Goal: Task Accomplishment & Management: Complete application form

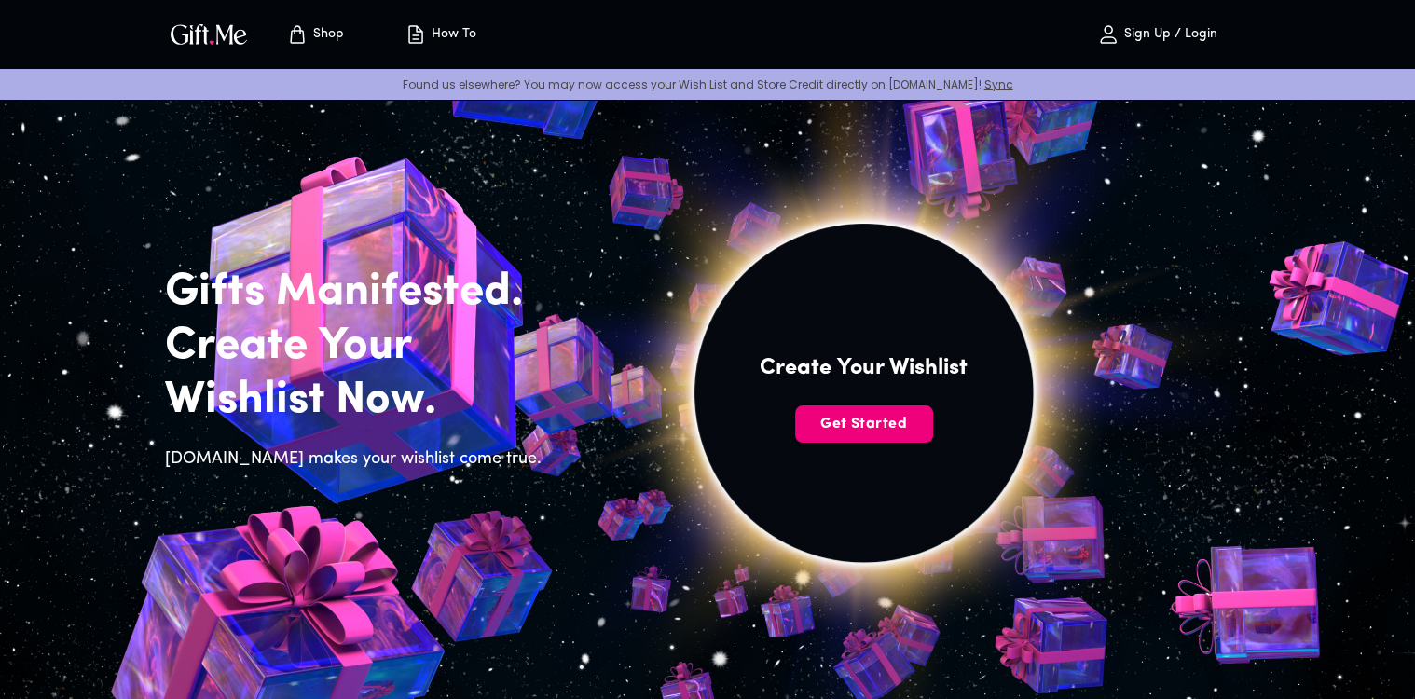
click at [873, 426] on span "Get Started" at bounding box center [864, 424] width 138 height 21
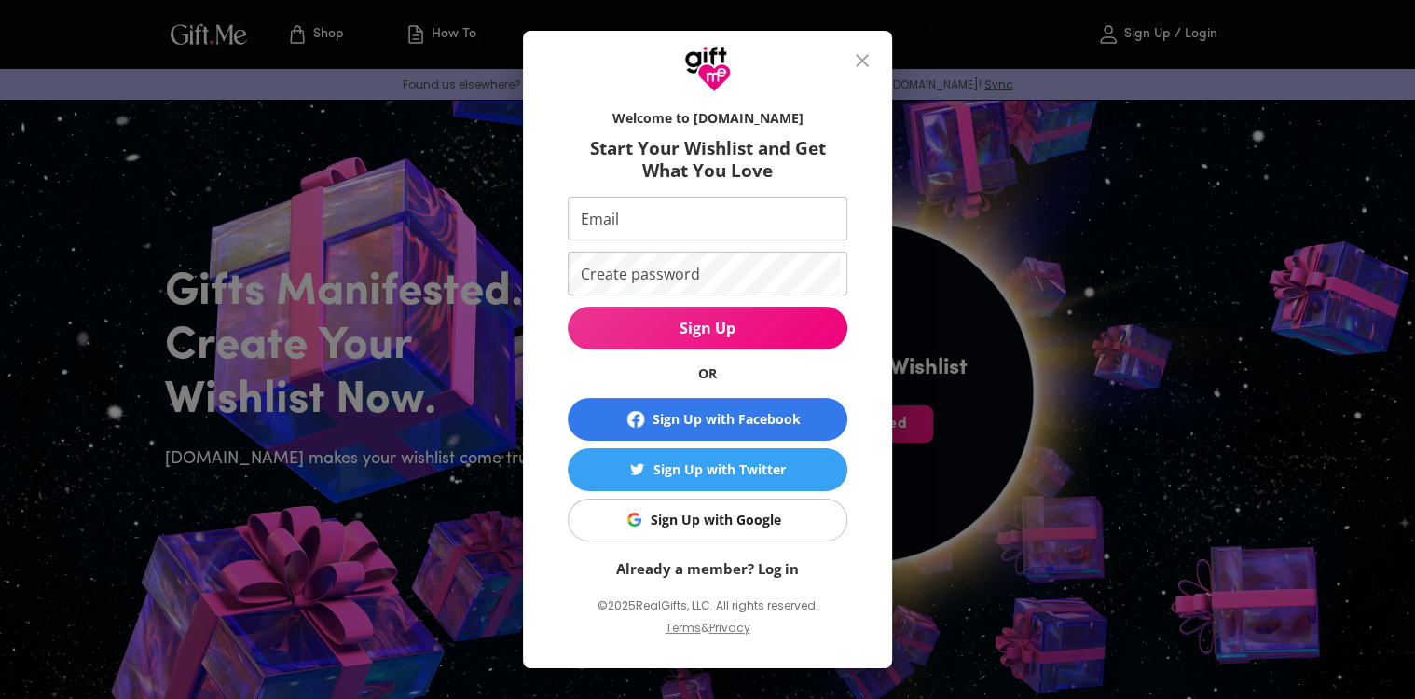
click at [711, 516] on div "Sign Up with Google" at bounding box center [716, 520] width 131 height 21
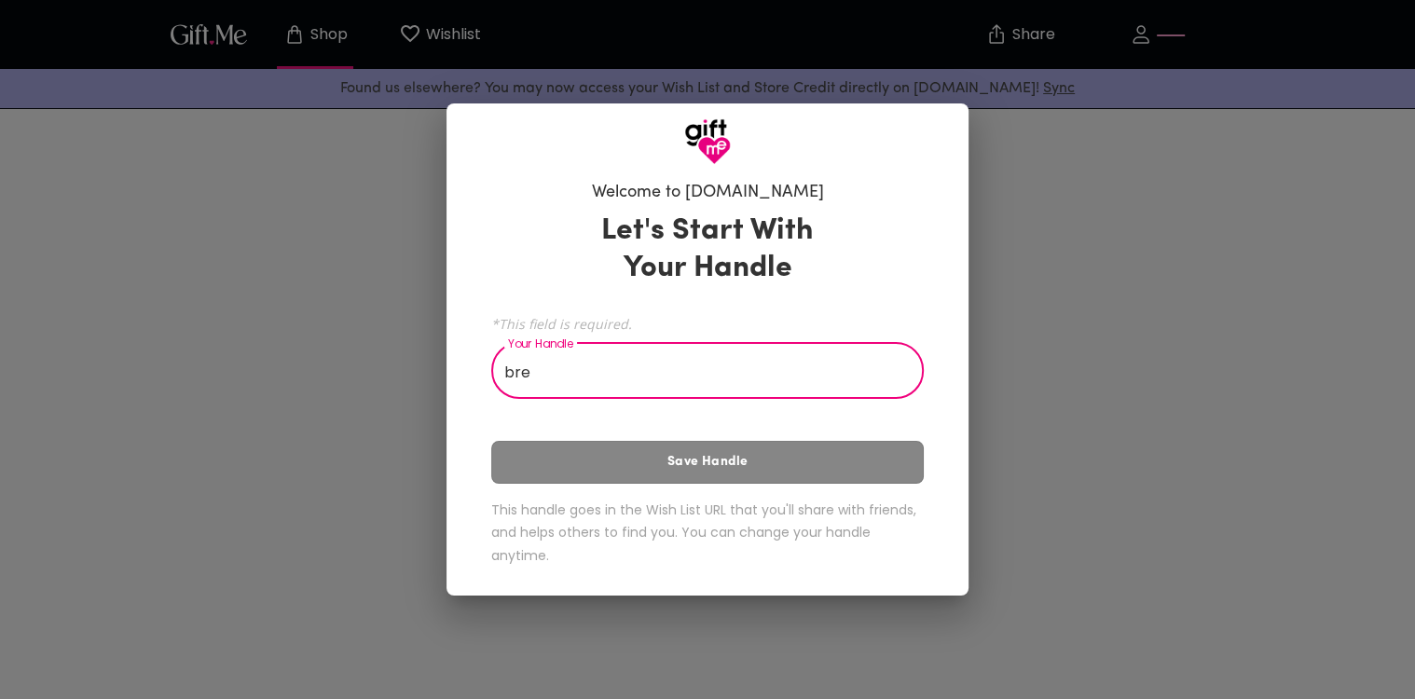
click at [659, 476] on div "Let's Start With Your Handle *This field is required. Your Handle bre Your Hand…" at bounding box center [707, 393] width 433 height 378
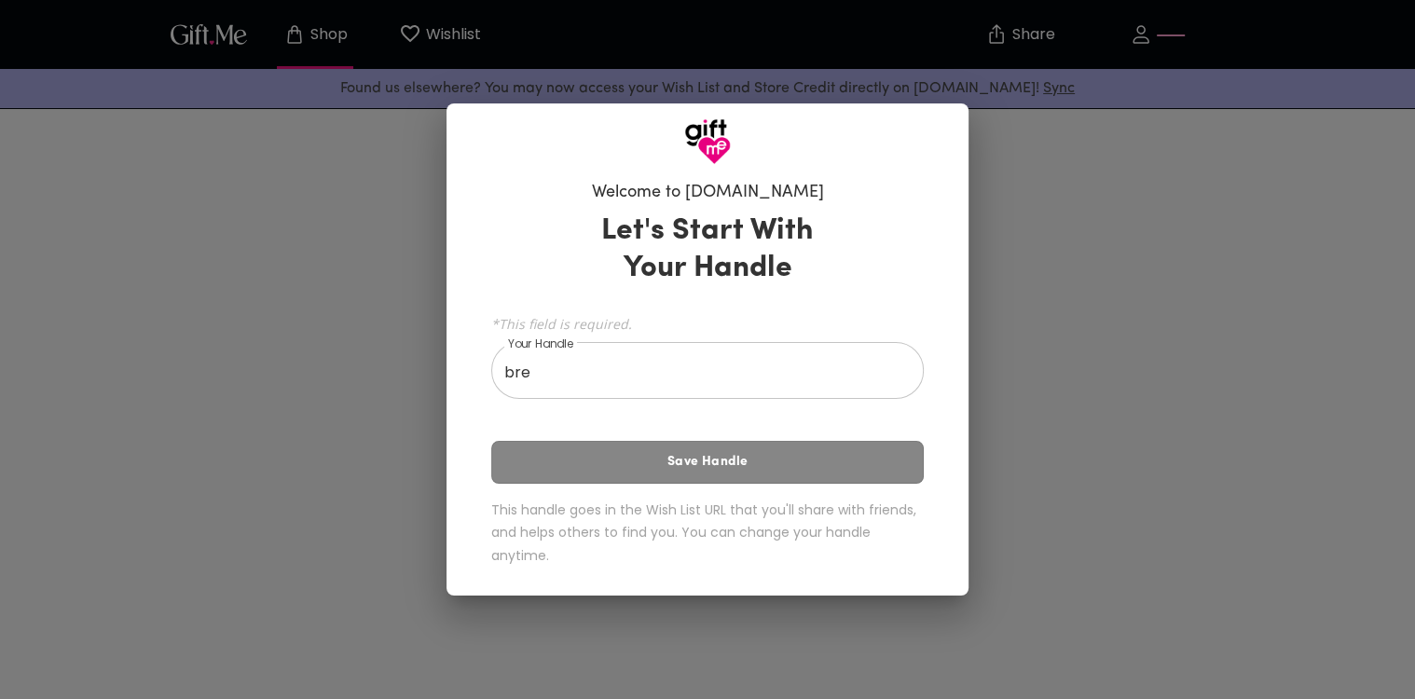
click at [735, 468] on div "Let's Start With Your Handle *This field is required. Your Handle bre Your Hand…" at bounding box center [707, 393] width 433 height 378
click at [653, 389] on input "bre" at bounding box center [697, 373] width 412 height 52
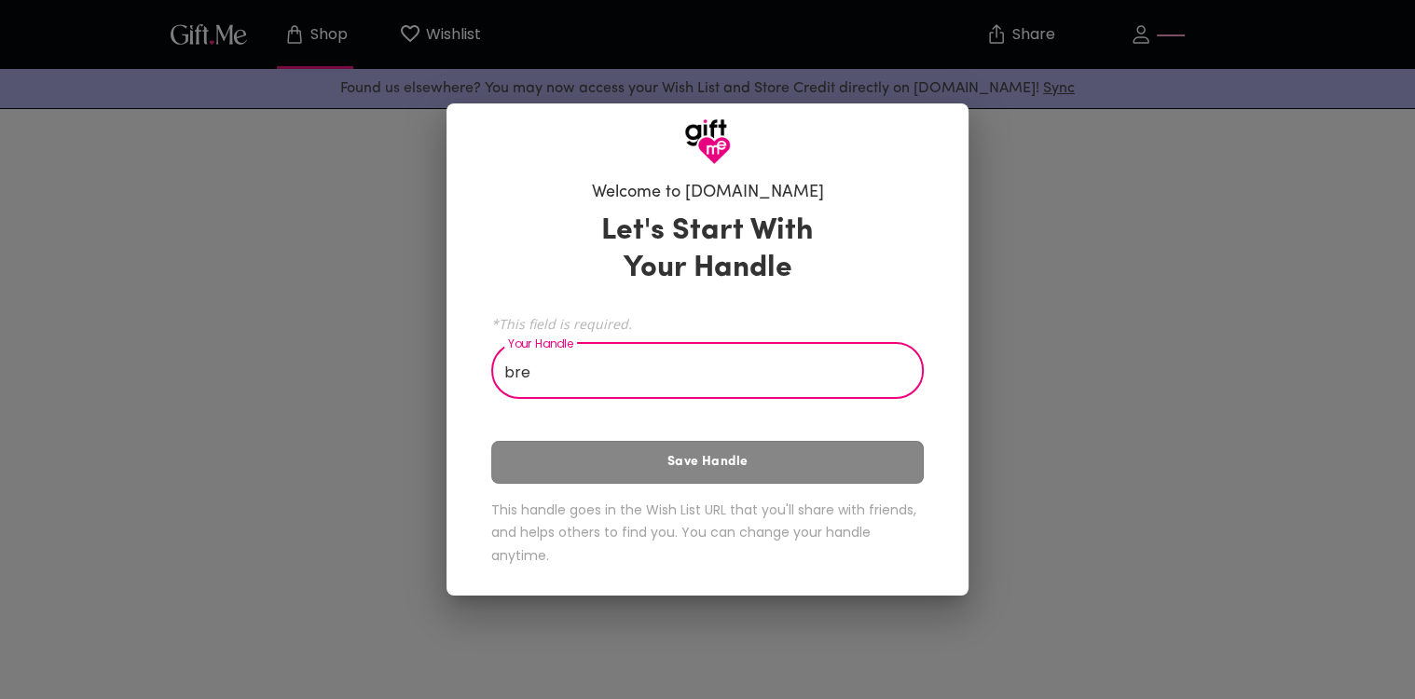
click at [777, 497] on div "Let's Start With Your Handle *This field is required. Your Handle bre Your Hand…" at bounding box center [707, 393] width 433 height 378
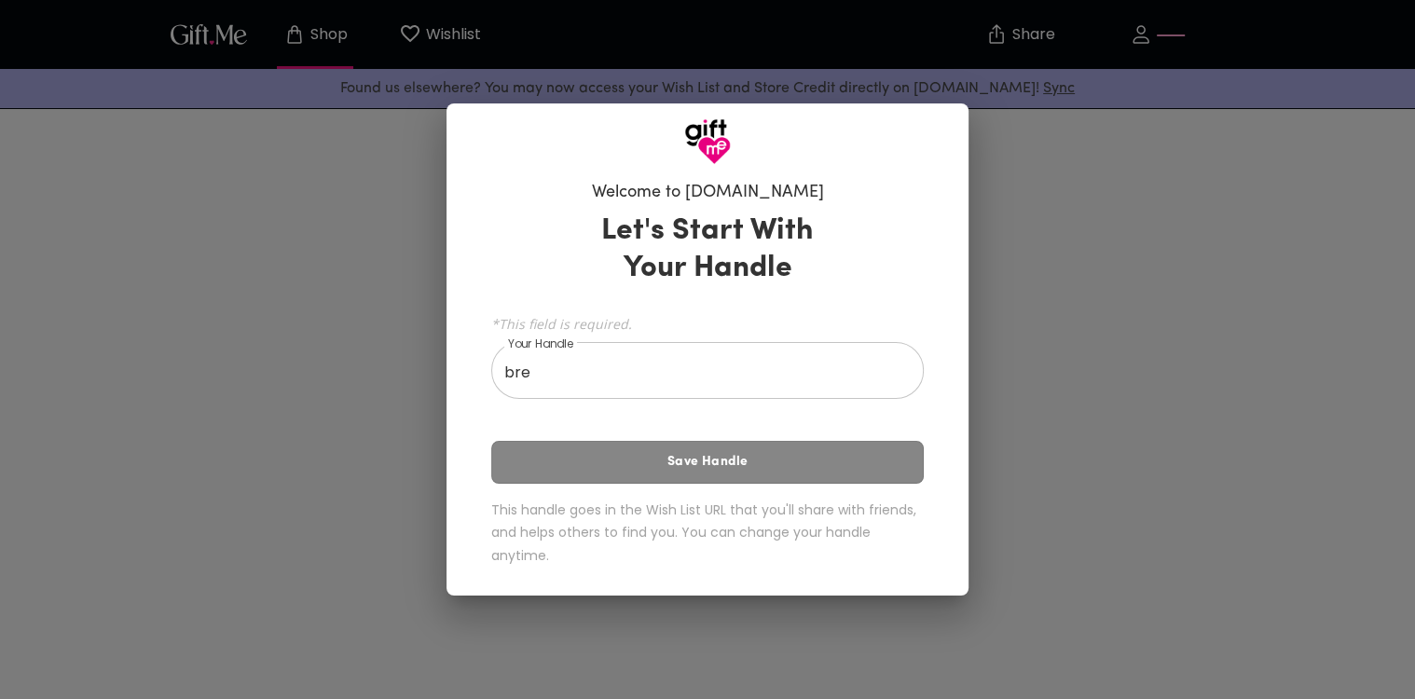
click at [767, 481] on div "Let's Start With Your Handle *This field is required. Your Handle bre Your Hand…" at bounding box center [707, 393] width 433 height 378
click at [556, 398] on input "bre" at bounding box center [697, 373] width 412 height 52
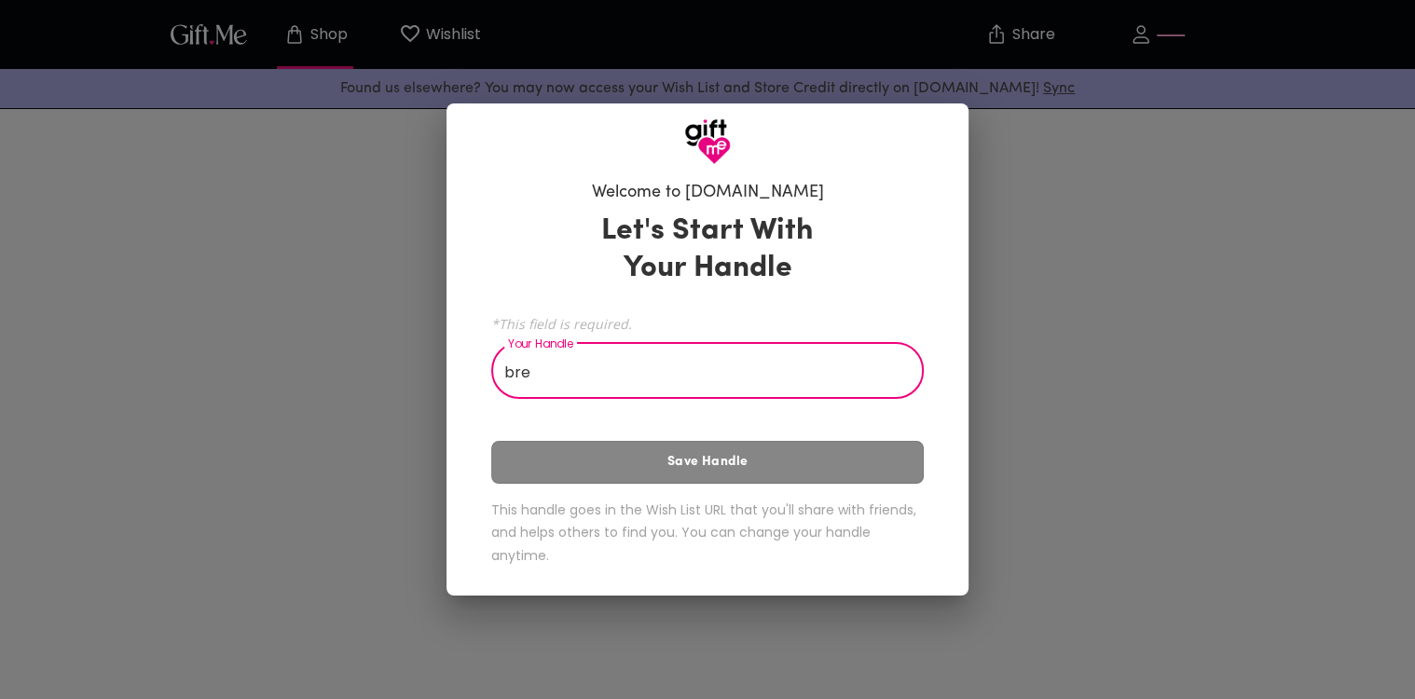
click at [556, 398] on input "bre" at bounding box center [697, 373] width 412 height 52
click at [775, 479] on div "Let's Start With Your Handle *This field is required. Your Handle bre Your Hand…" at bounding box center [707, 393] width 433 height 378
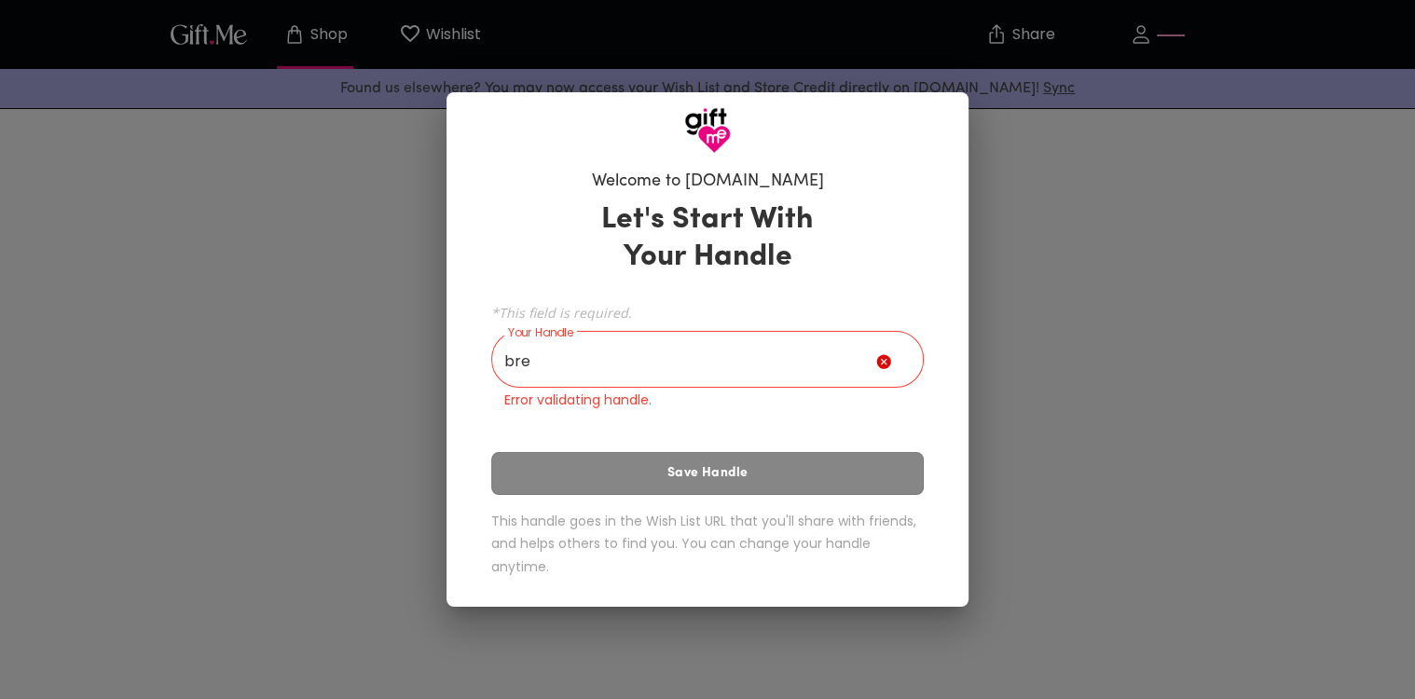
click at [584, 368] on input "bre" at bounding box center [683, 362] width 385 height 52
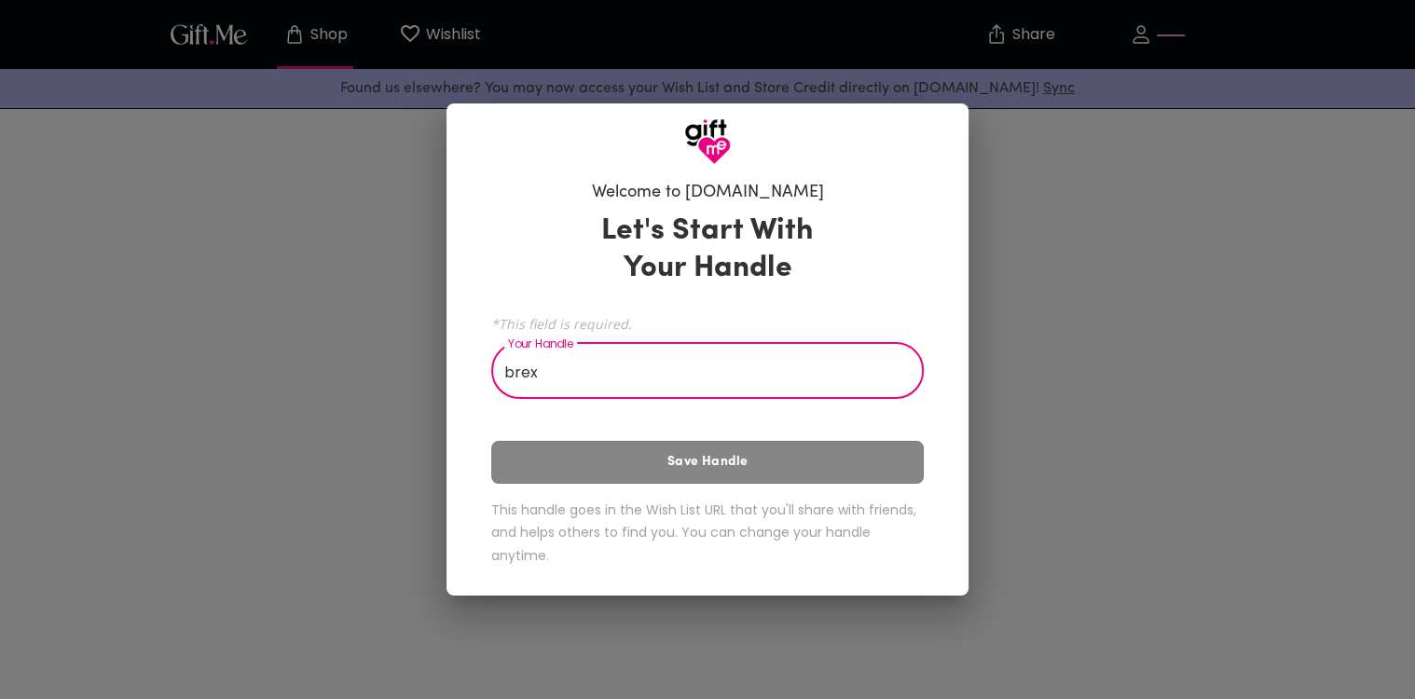
click at [670, 487] on div "Let's Start With Your Handle *This field is required. Your Handle brex Your Han…" at bounding box center [707, 393] width 433 height 378
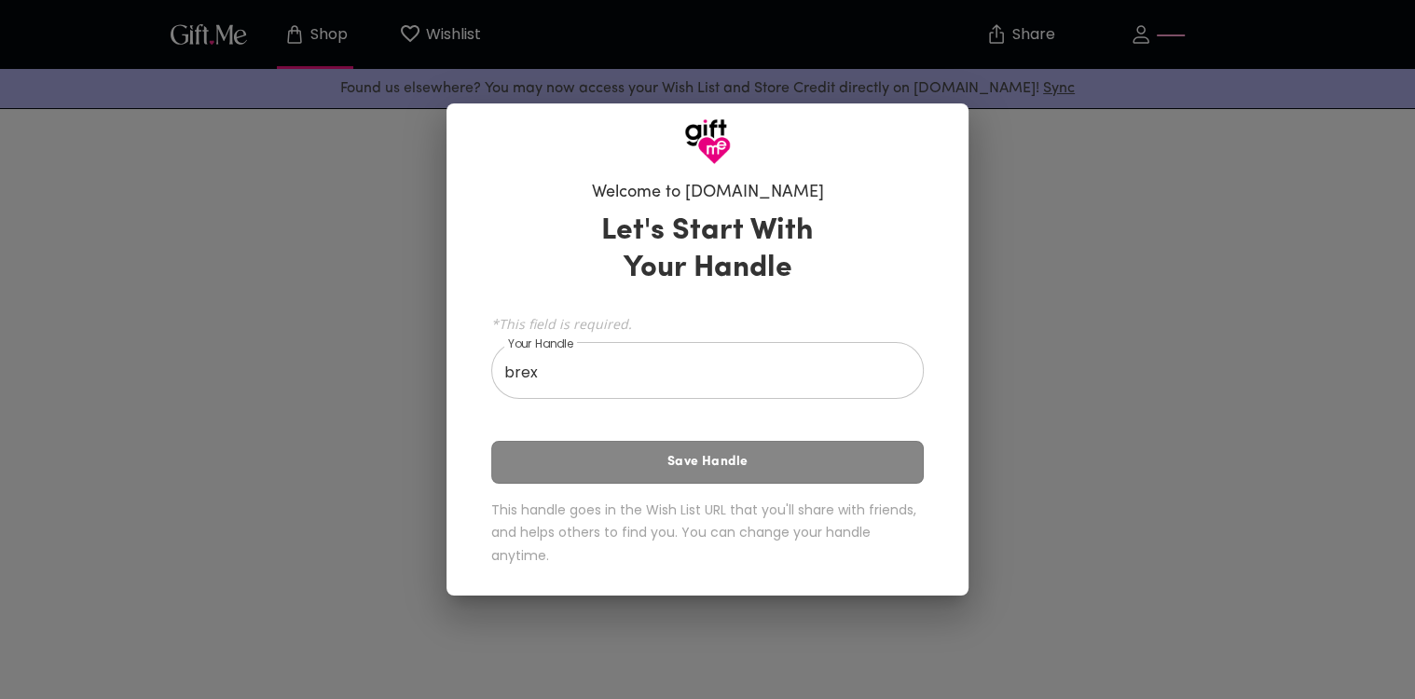
click at [688, 382] on input "brex" at bounding box center [697, 373] width 412 height 52
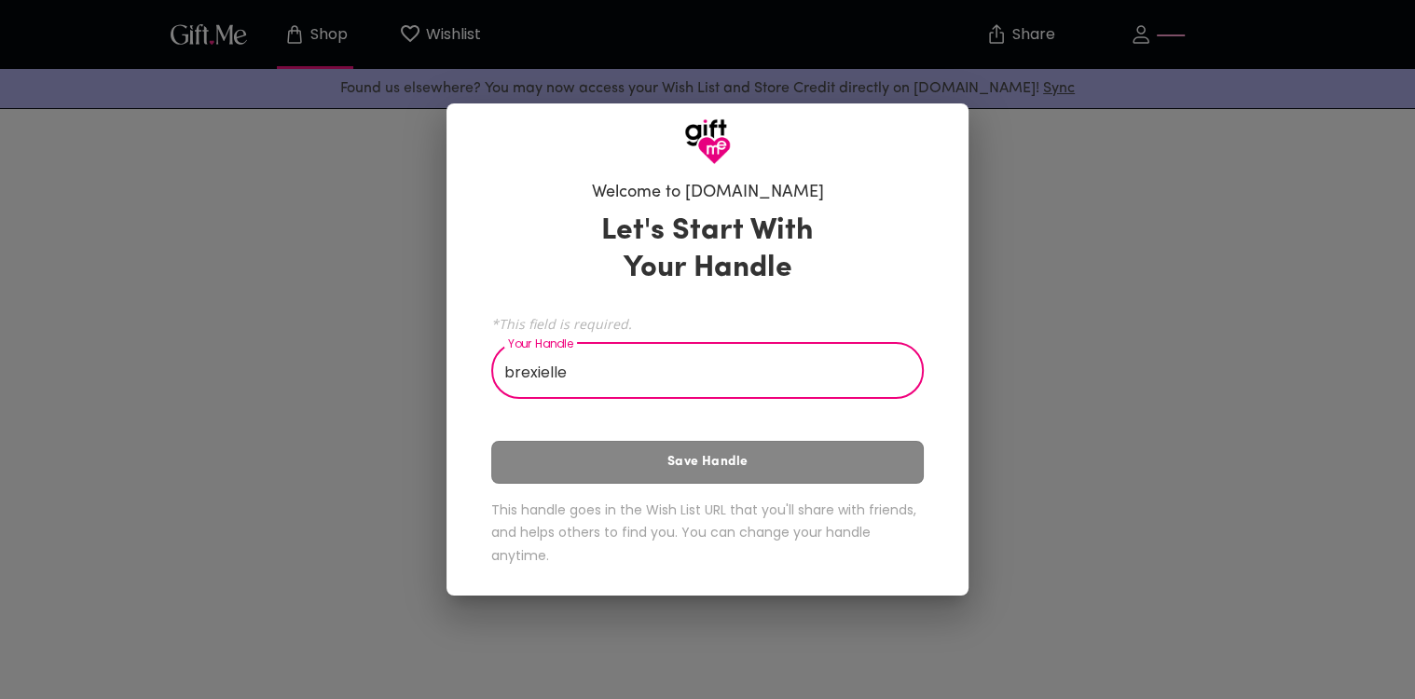
click at [711, 383] on input "brexielle" at bounding box center [697, 373] width 412 height 52
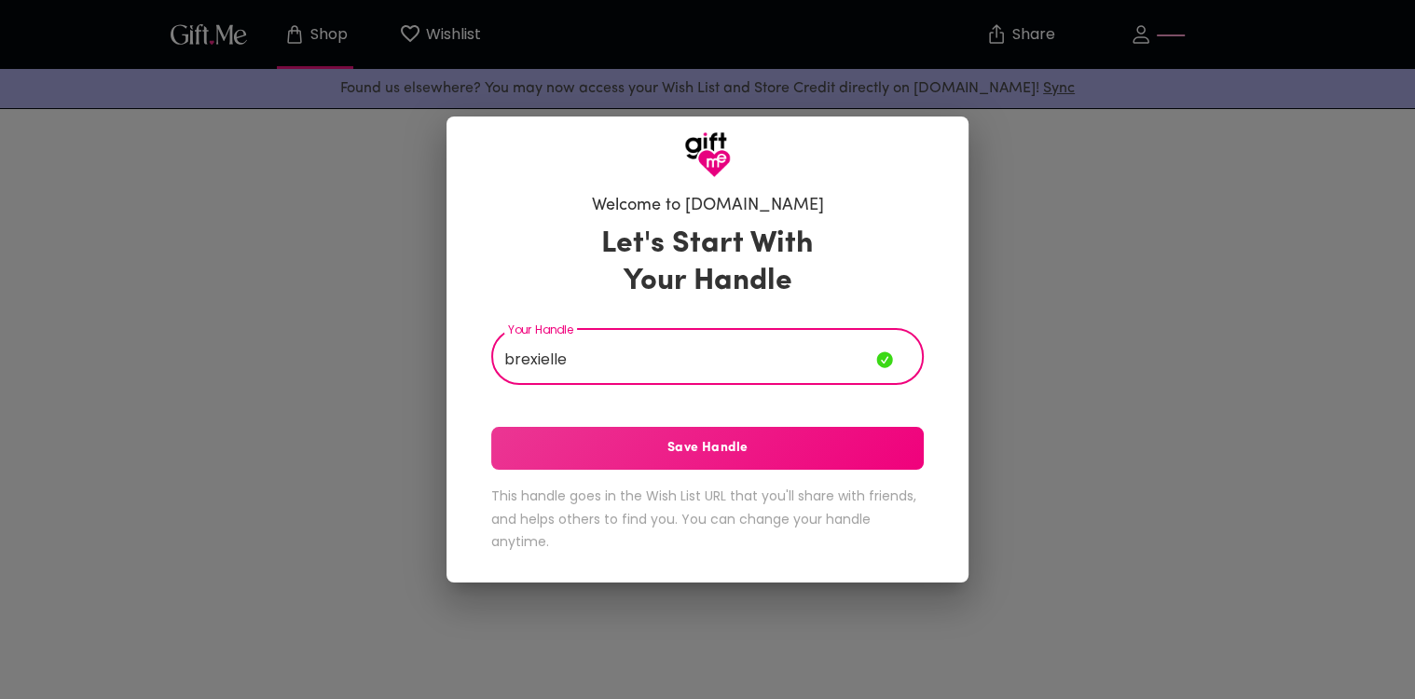
type input "brexielle"
click at [724, 454] on span "Save Handle" at bounding box center [707, 448] width 433 height 21
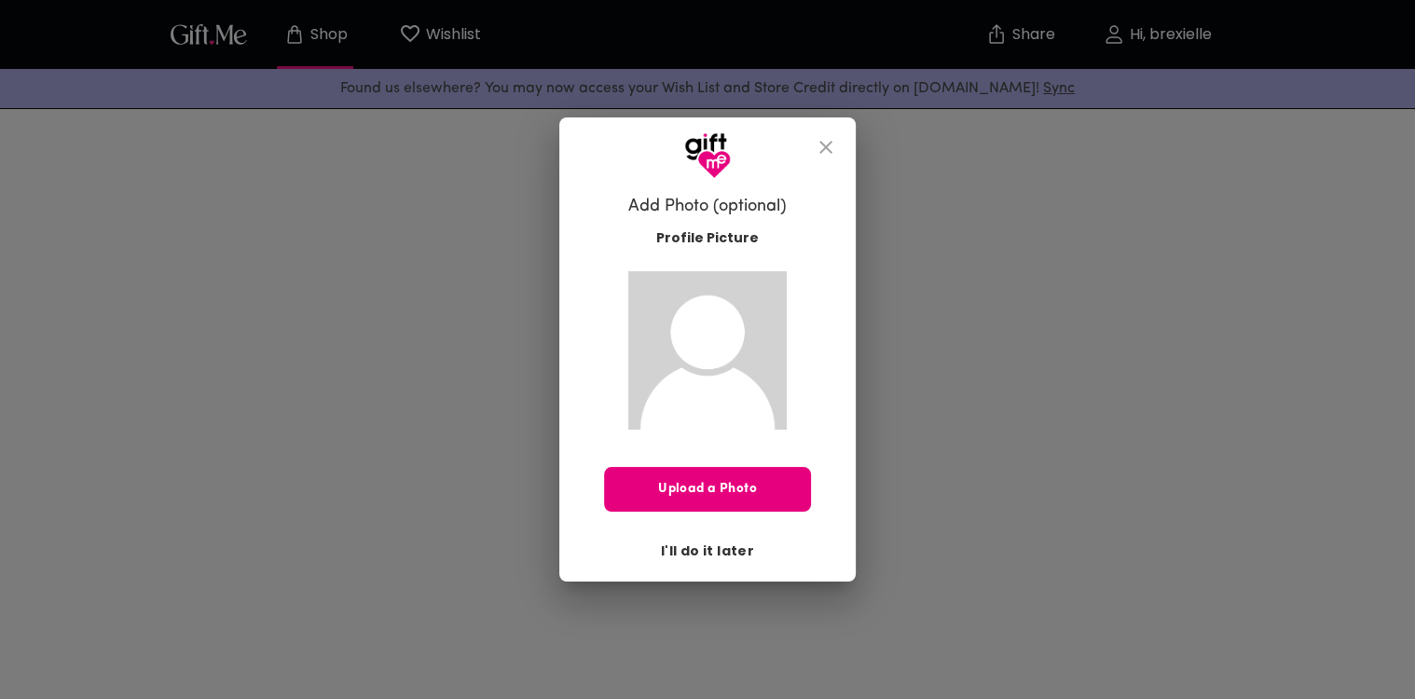
click at [705, 548] on span "I'll do it later" at bounding box center [707, 551] width 93 height 21
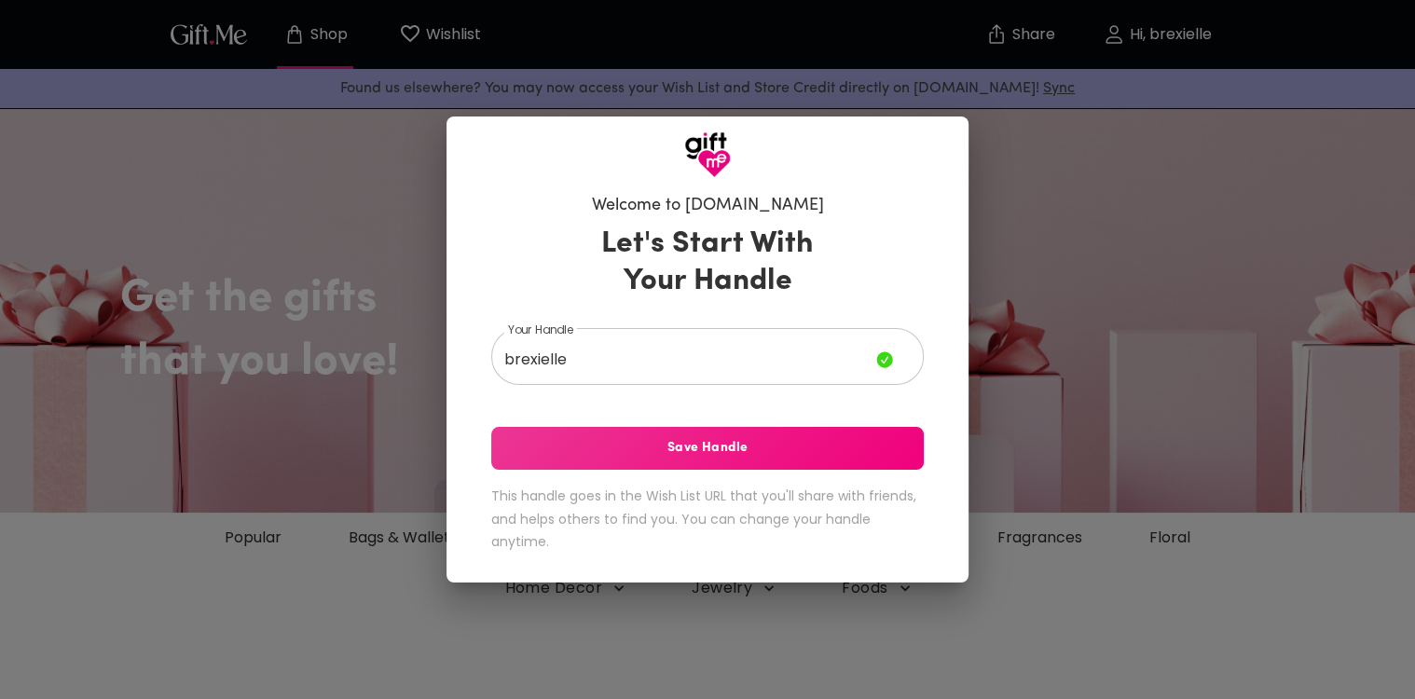
click at [652, 459] on span "Save Handle" at bounding box center [707, 448] width 433 height 21
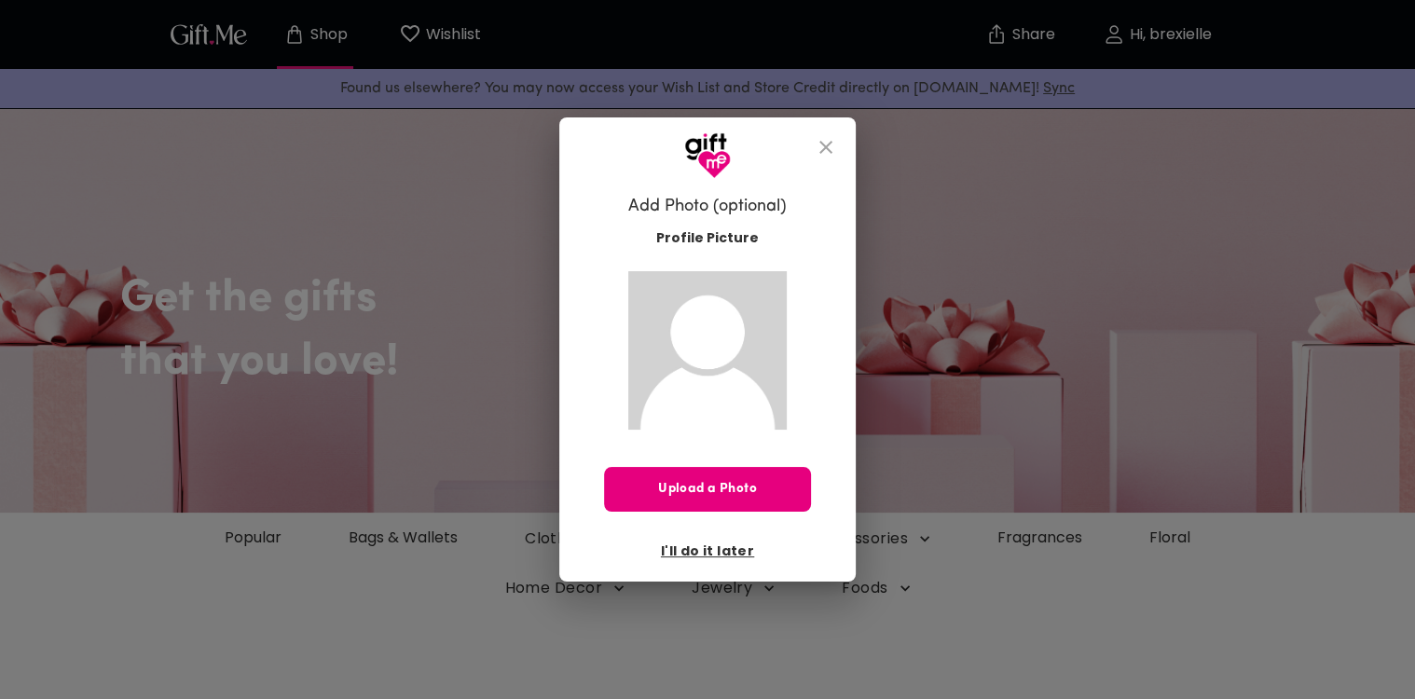
click at [822, 139] on icon "close" at bounding box center [826, 147] width 22 height 22
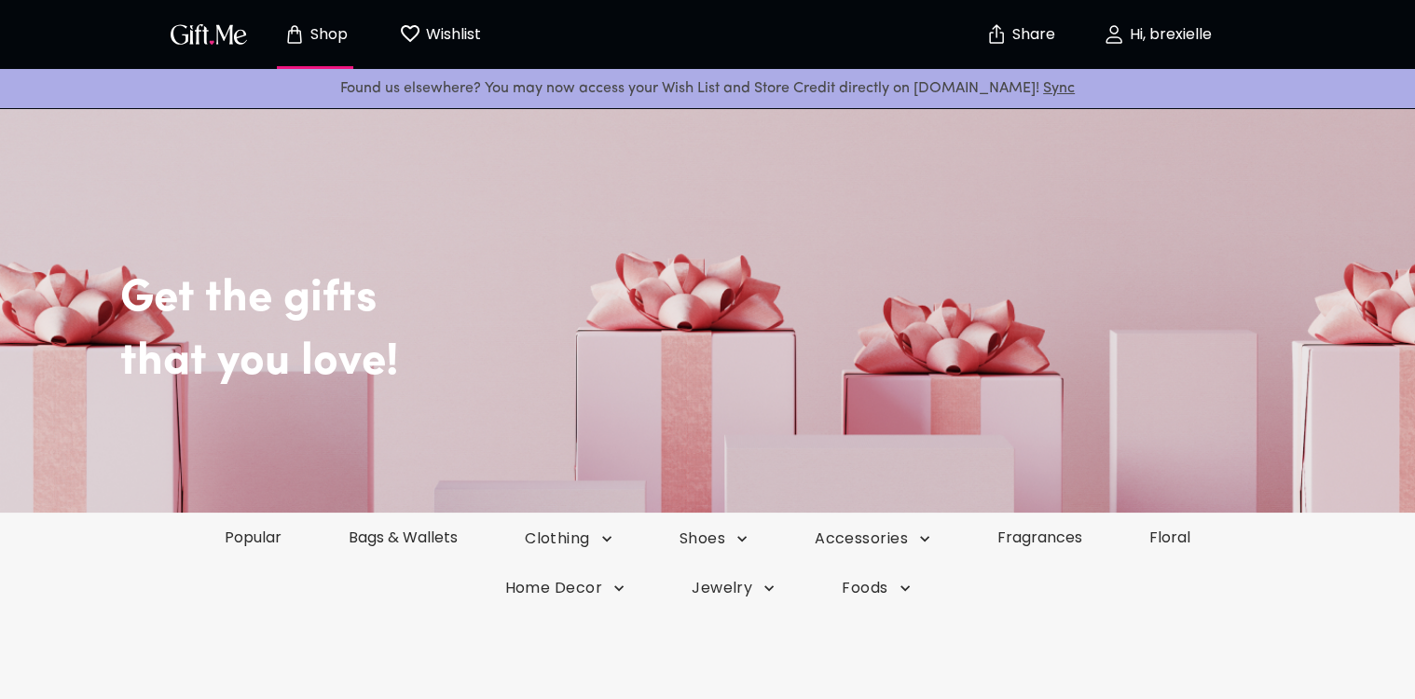
click at [1145, 34] on p "Hi, brexielle" at bounding box center [1168, 35] width 87 height 16
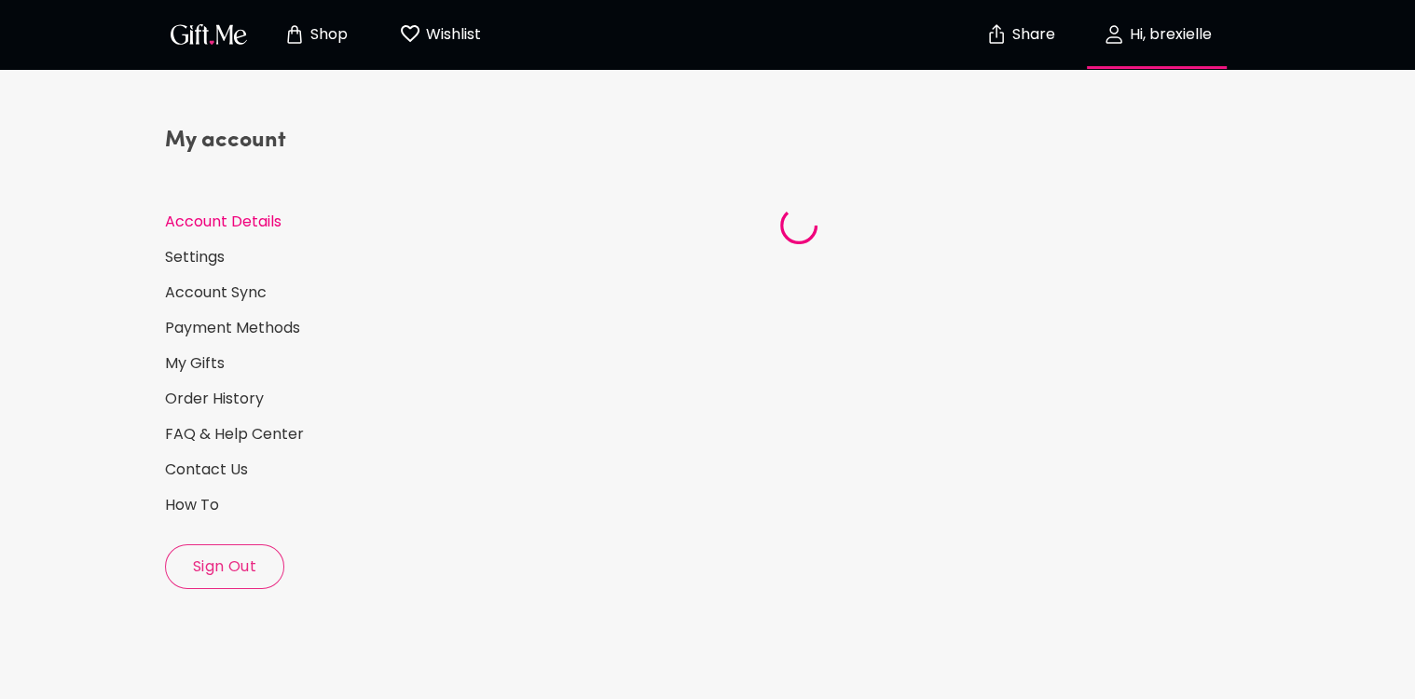
click at [405, 42] on span "Wishlist 0" at bounding box center [440, 34] width 82 height 24
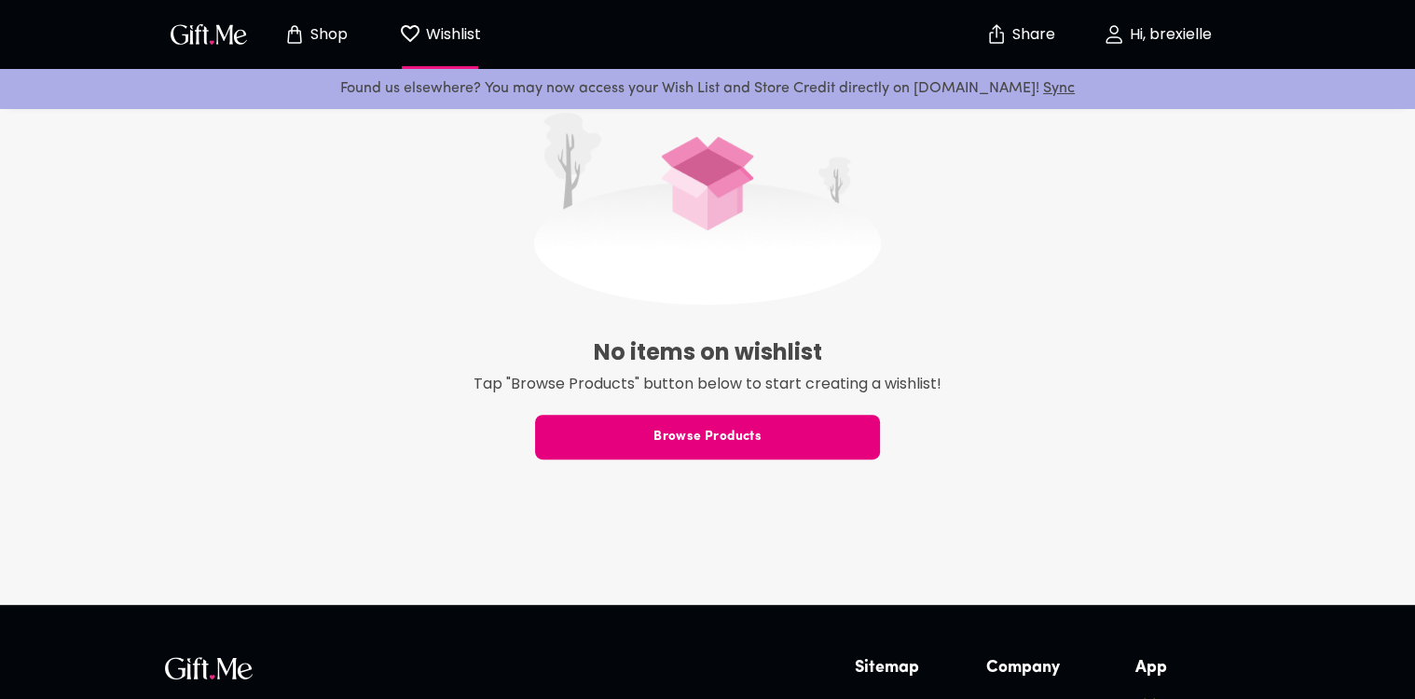
scroll to position [485, 0]
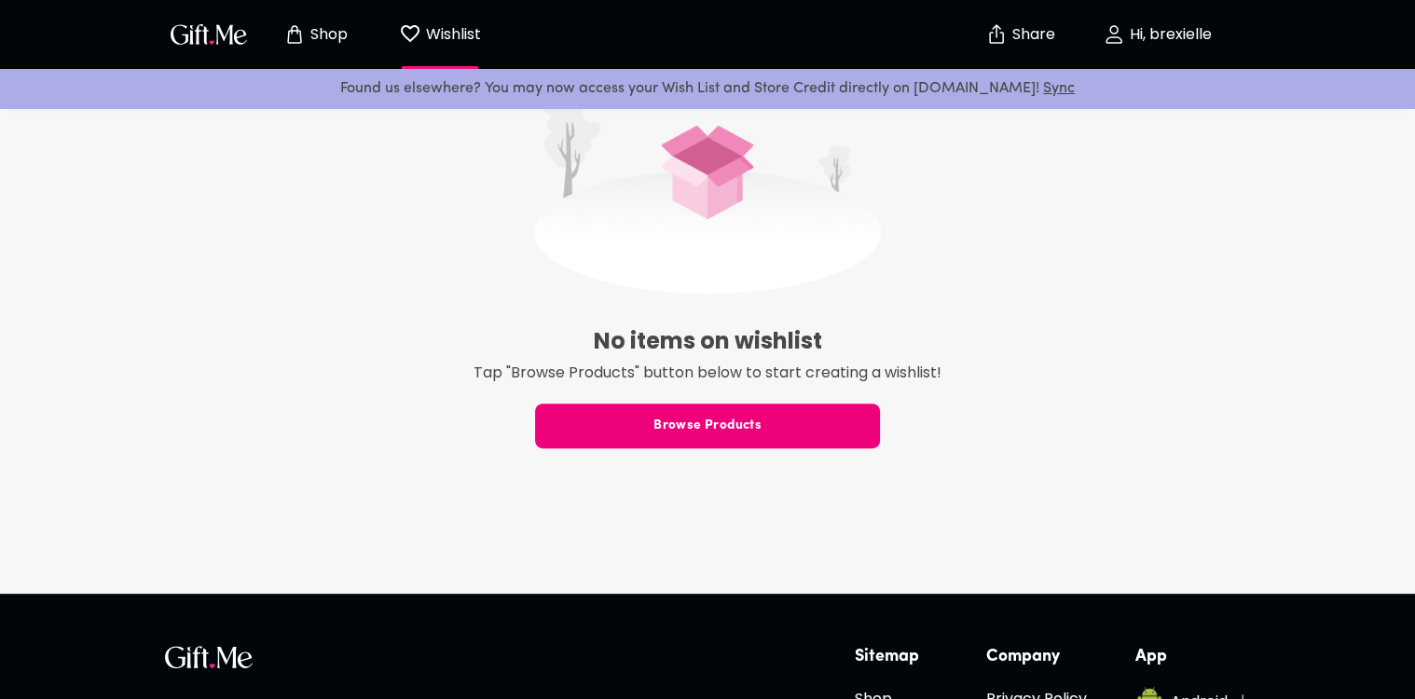
click at [636, 432] on span "Browse Products" at bounding box center [707, 426] width 345 height 21
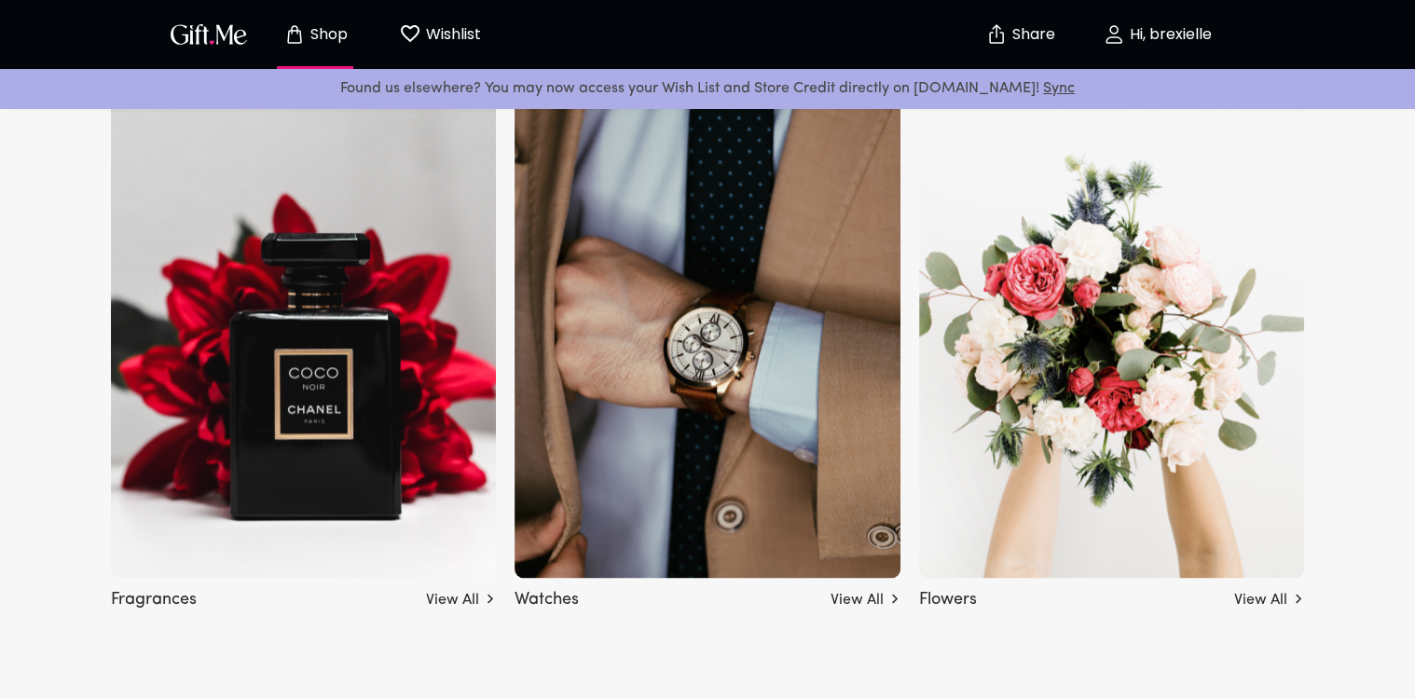
scroll to position [2088, 0]
